Goal: Download file/media

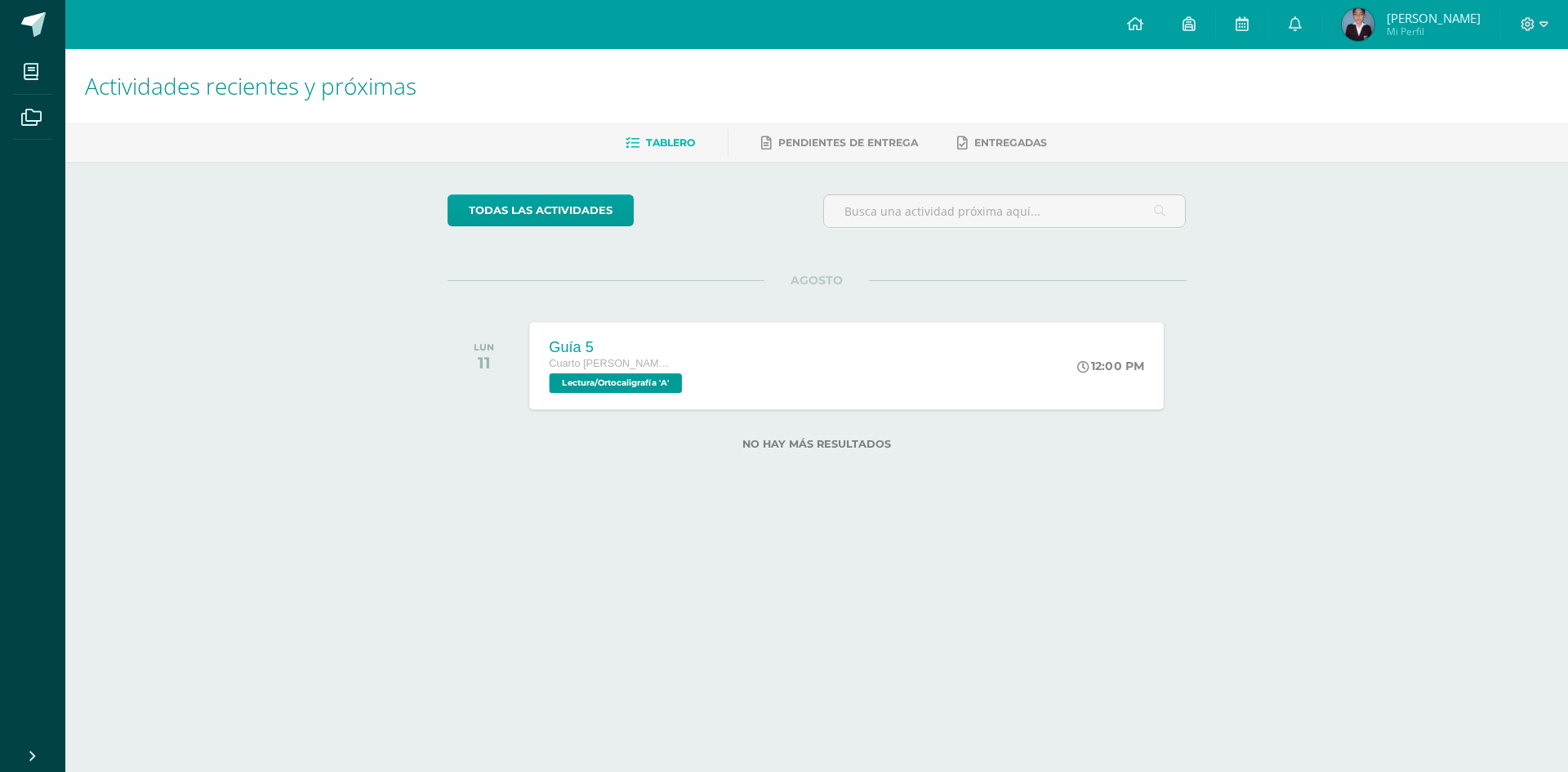
click at [724, 359] on div "Guía 5 Cuarto Bach. CCLL en Computación Lectura/Ortocaligrafía 'A' 12:00 PM Guí…" at bounding box center [846, 365] width 635 height 87
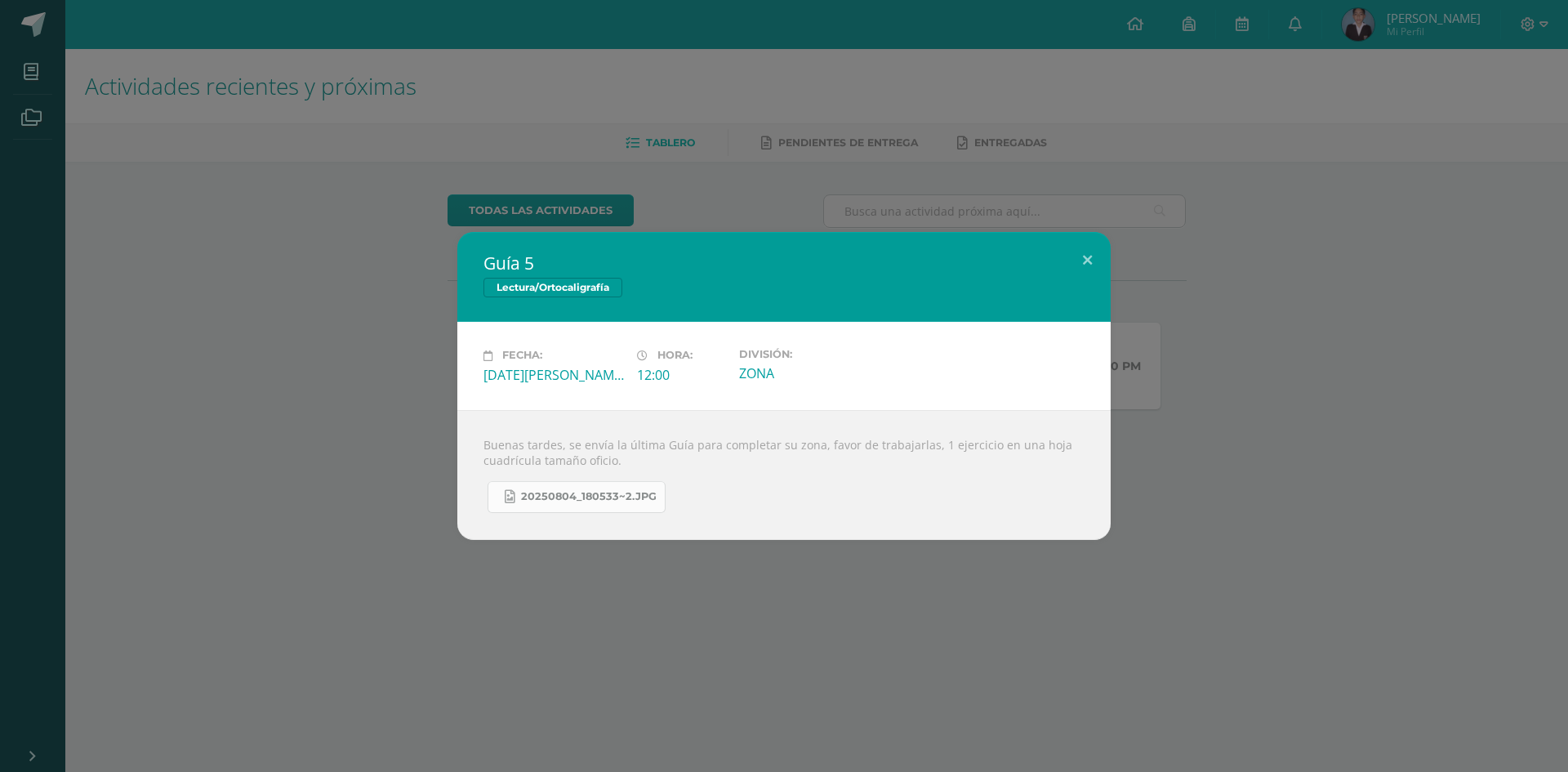
click at [617, 503] on span "20250804_180533~2.jpg" at bounding box center [589, 496] width 135 height 13
click at [1091, 252] on button at bounding box center [1088, 259] width 46 height 56
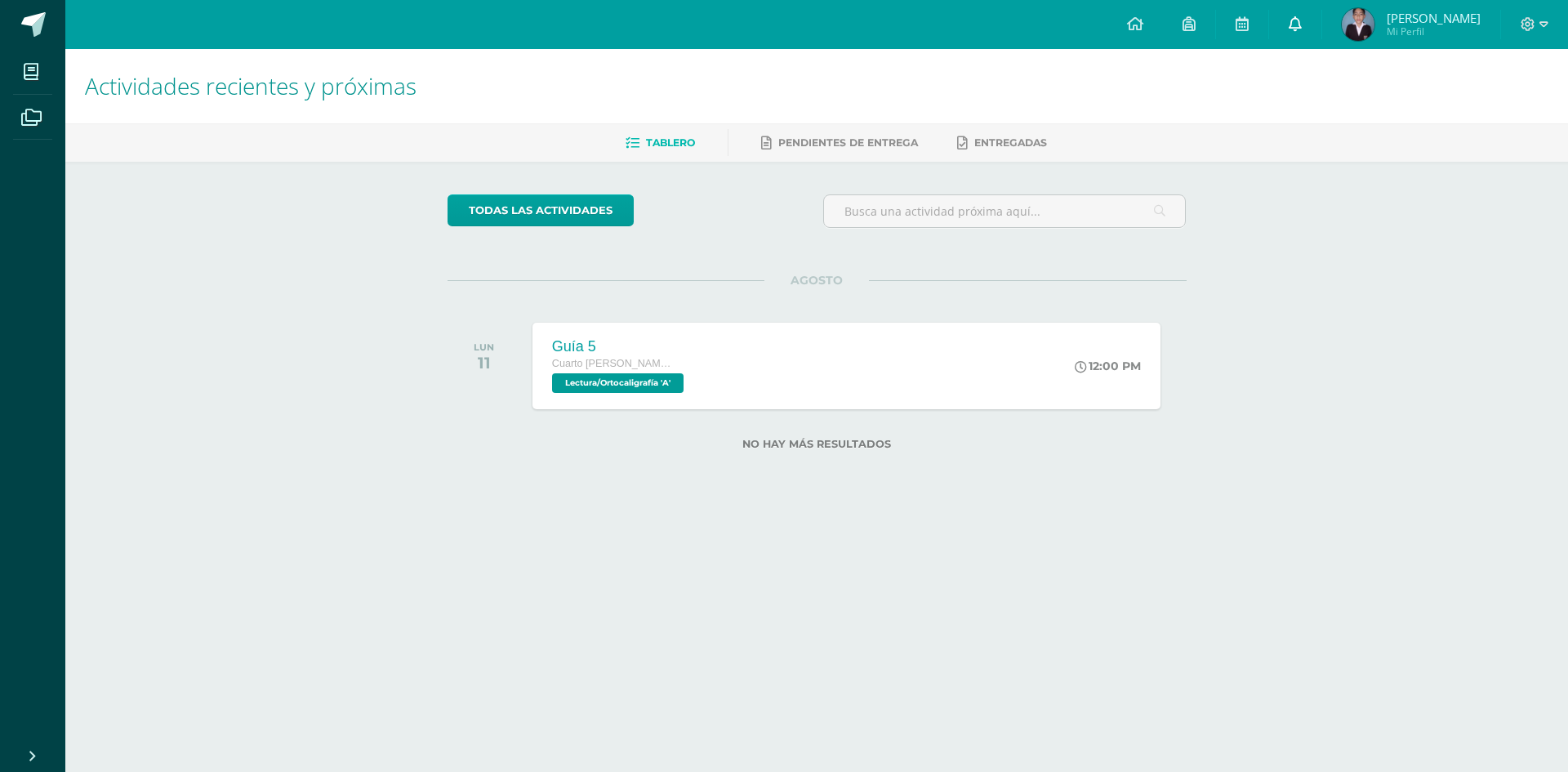
drag, startPoint x: 1285, startPoint y: 50, endPoint x: 1286, endPoint y: 40, distance: 10.0
click at [1286, 48] on body "Mis cursos Archivos Cerrar panel Ciencias Sociales Cuarto Bach. CCLL en Computa…" at bounding box center [784, 251] width 1568 height 502
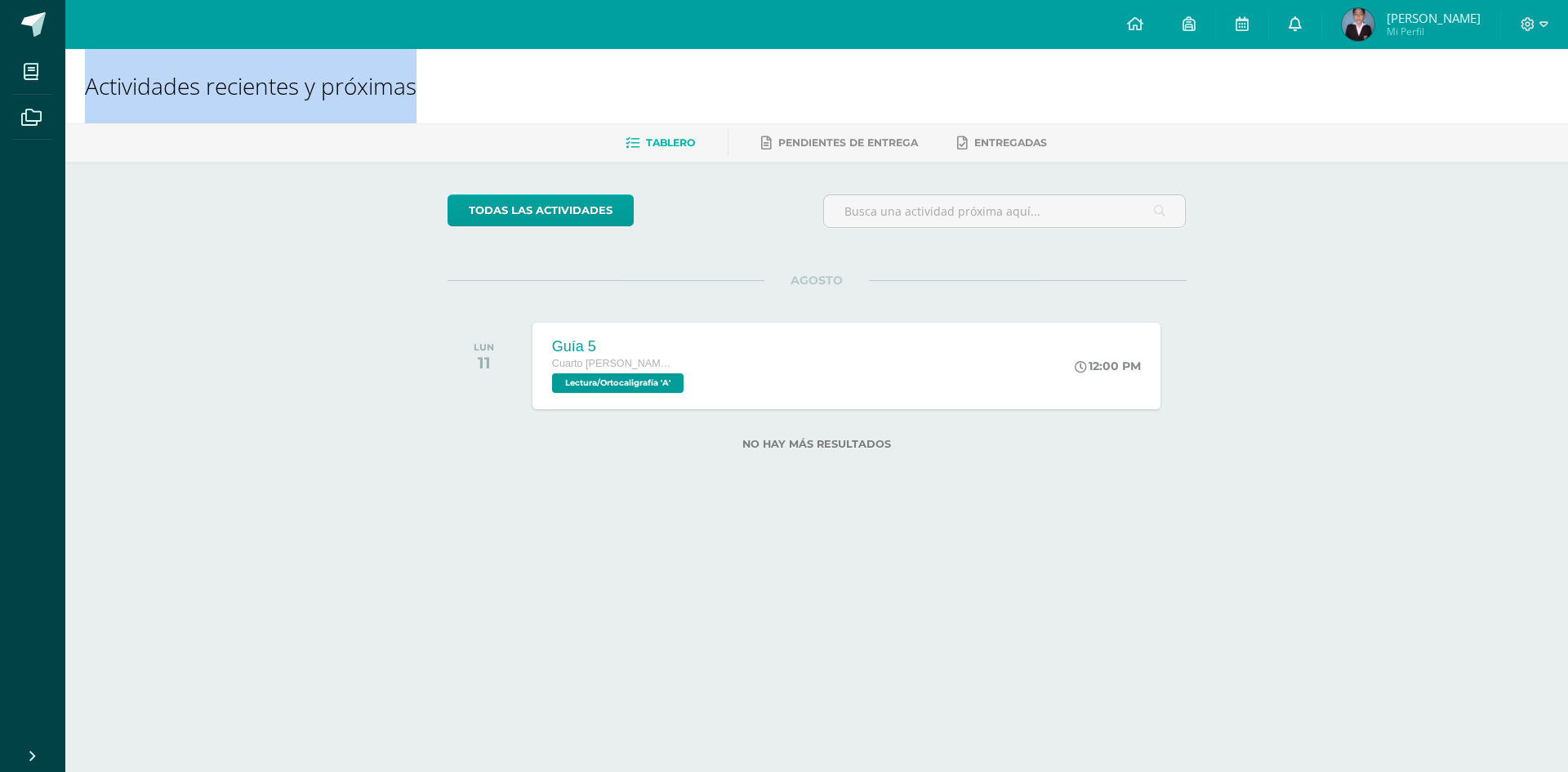
click at [1292, 30] on icon at bounding box center [1295, 23] width 13 height 15
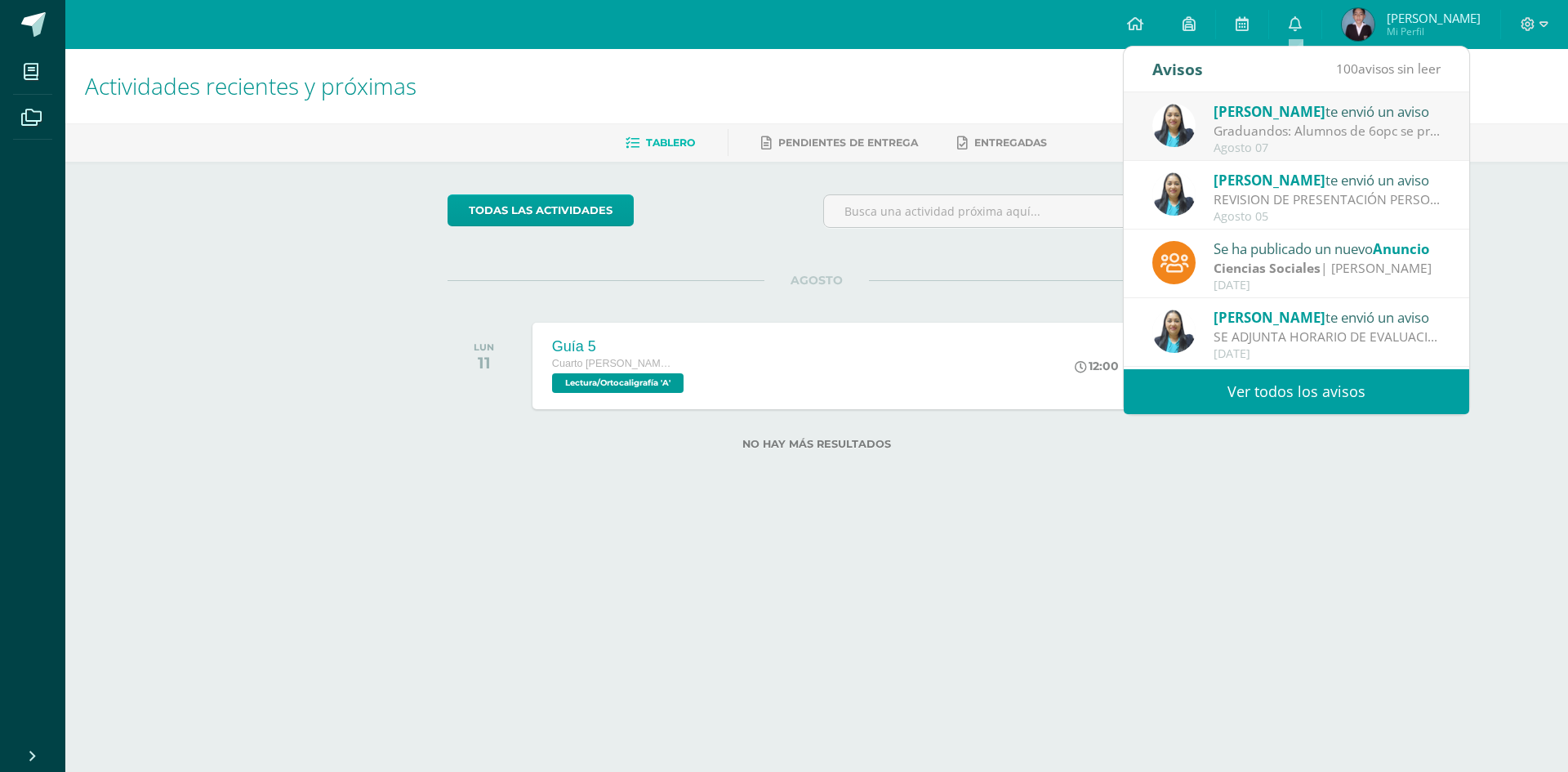
click at [472, 342] on div "LUN 11" at bounding box center [489, 365] width 82 height 86
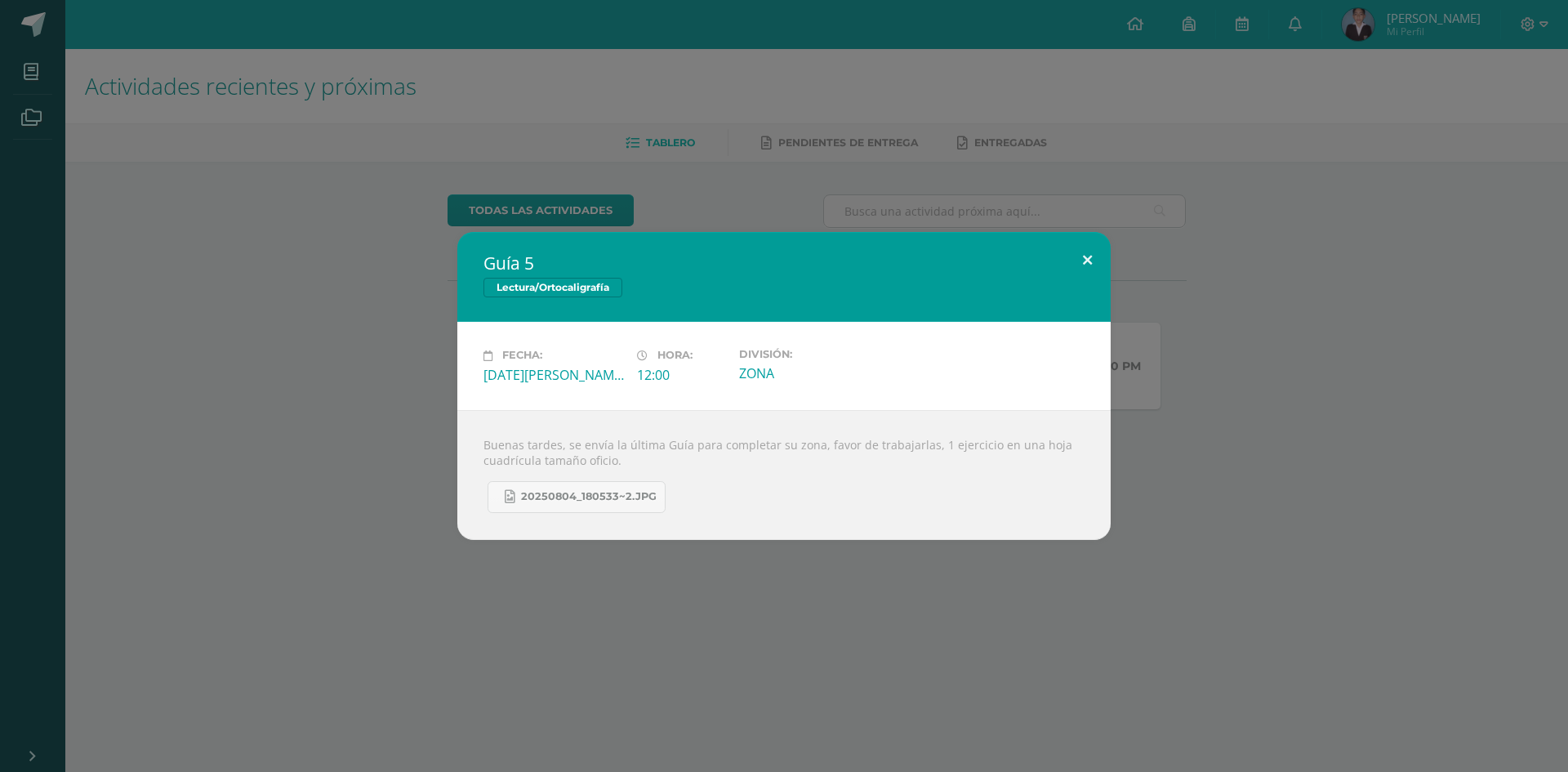
click at [1081, 270] on button at bounding box center [1088, 259] width 46 height 56
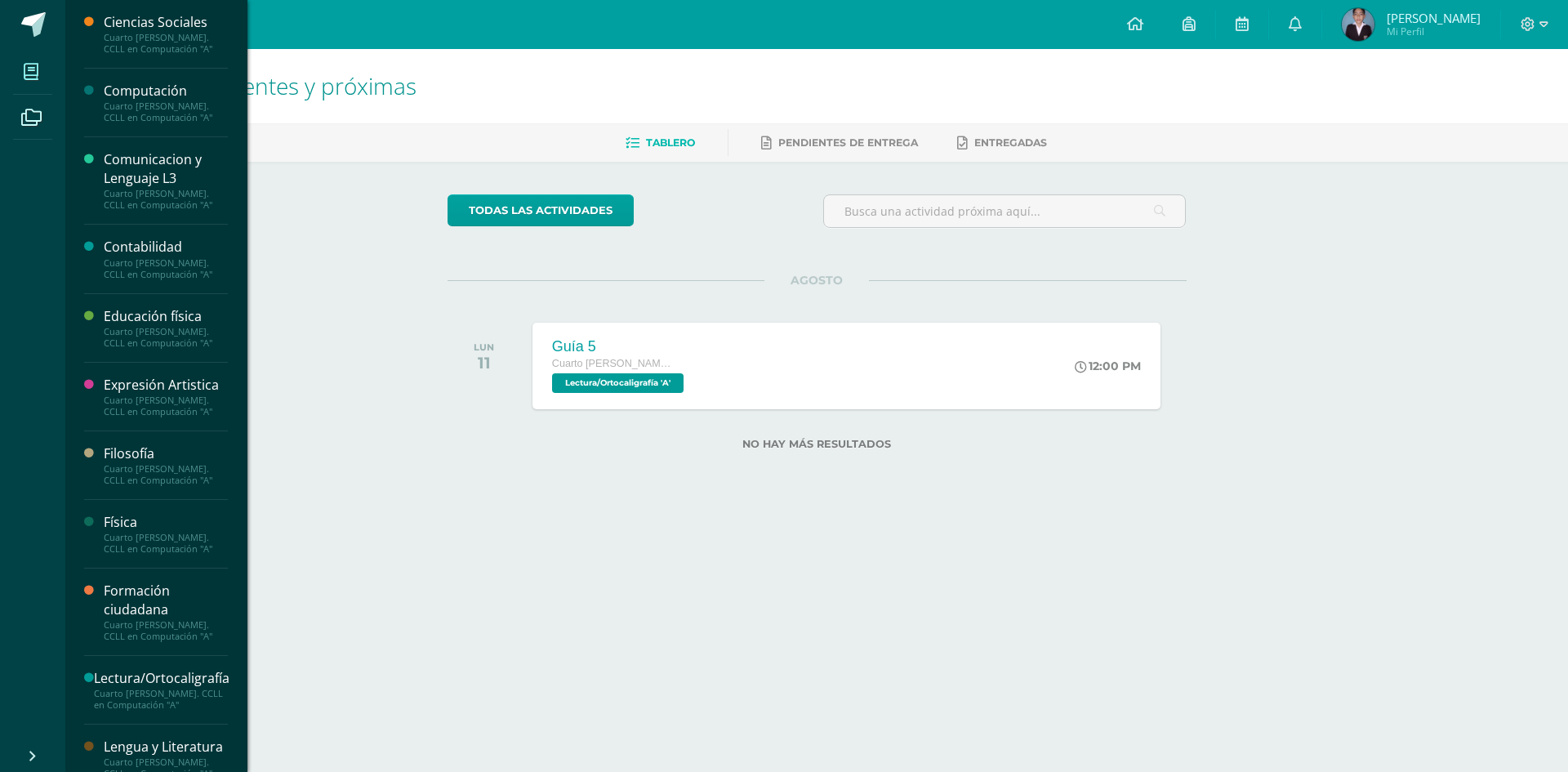
click at [27, 74] on icon at bounding box center [31, 71] width 15 height 16
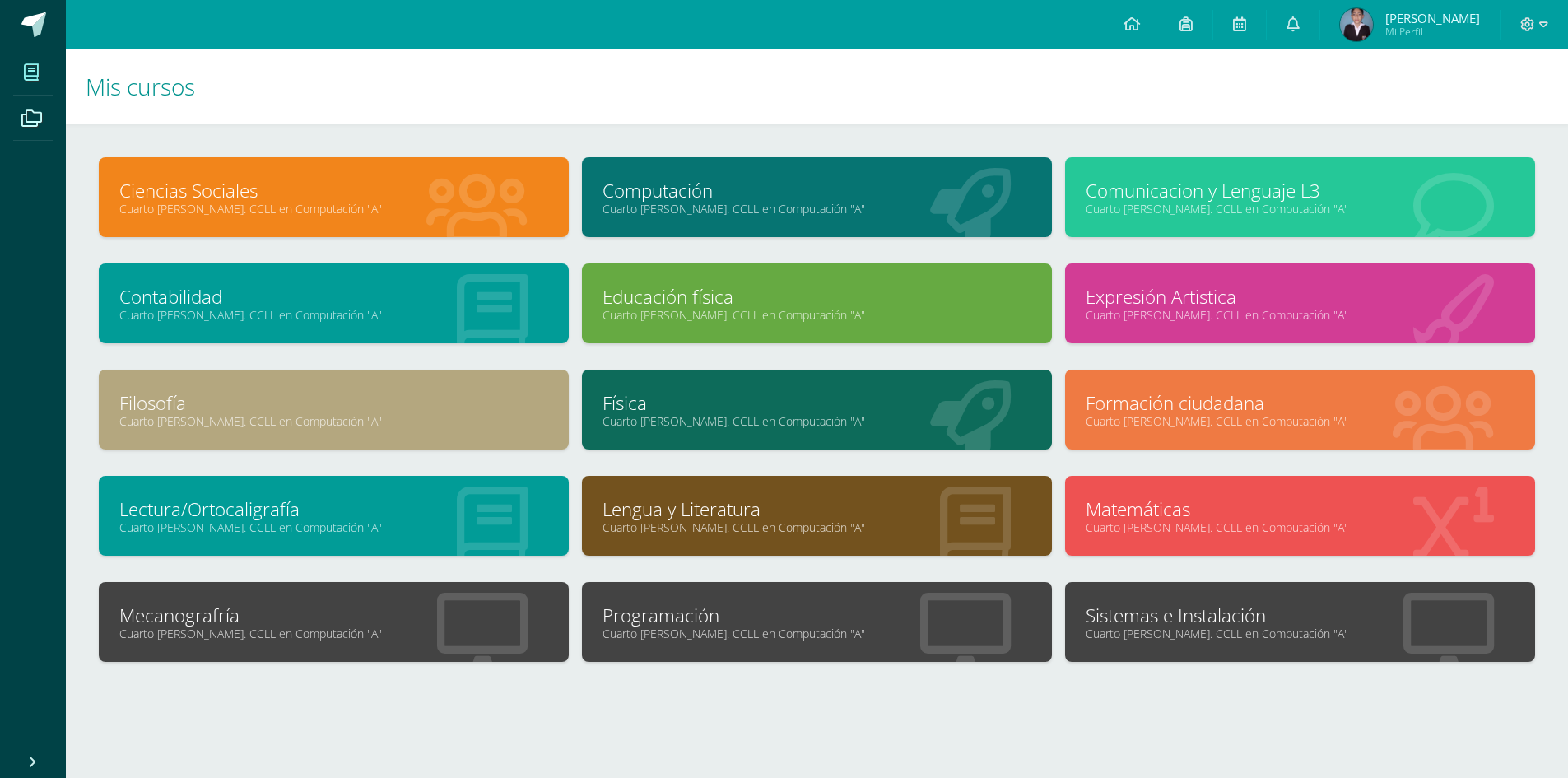
scroll to position [14, 0]
